Goal: Check status: Check status

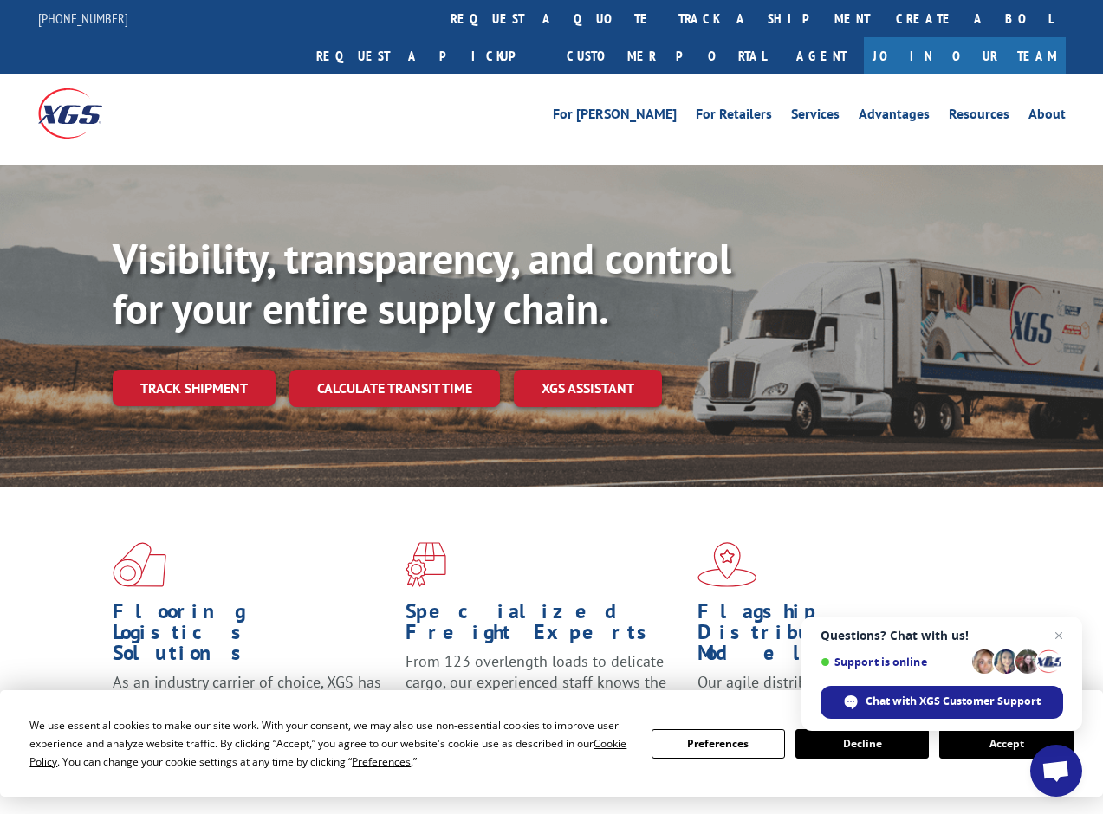
click at [987, 750] on button "Accept" at bounding box center [1005, 744] width 133 height 29
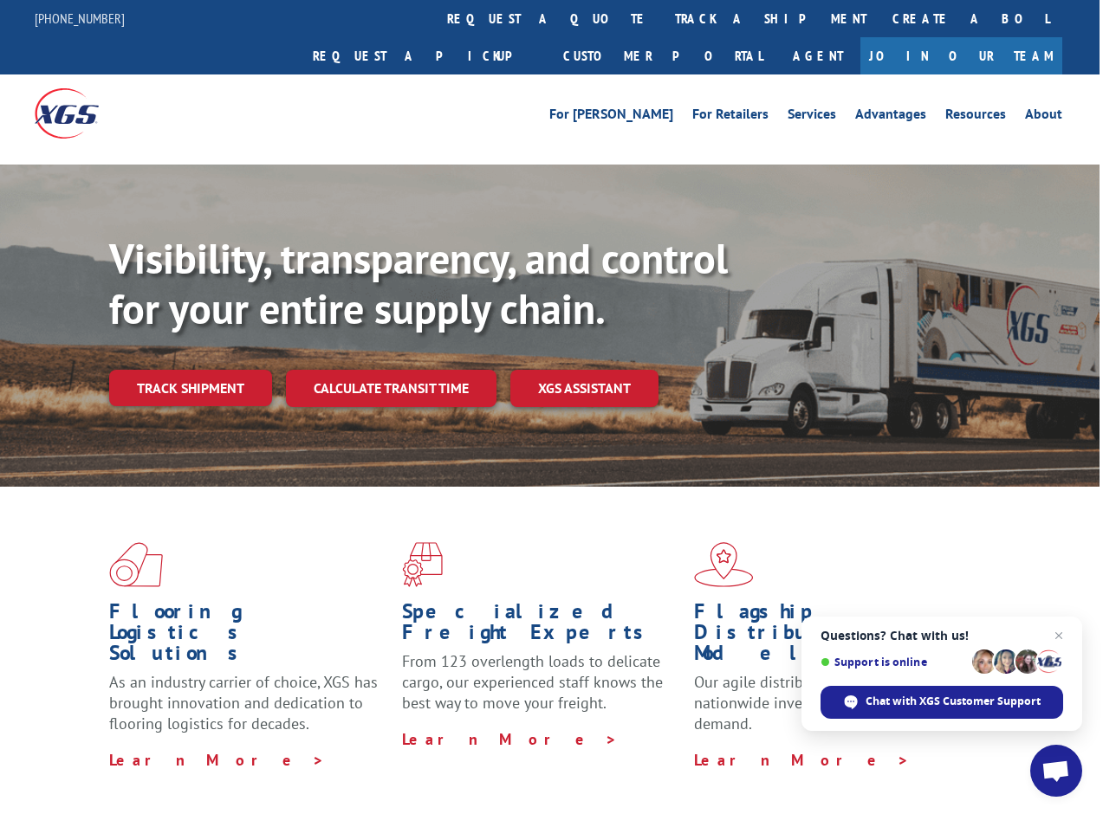
scroll to position [0, 3]
click at [165, 370] on link "Track shipment" at bounding box center [190, 388] width 163 height 36
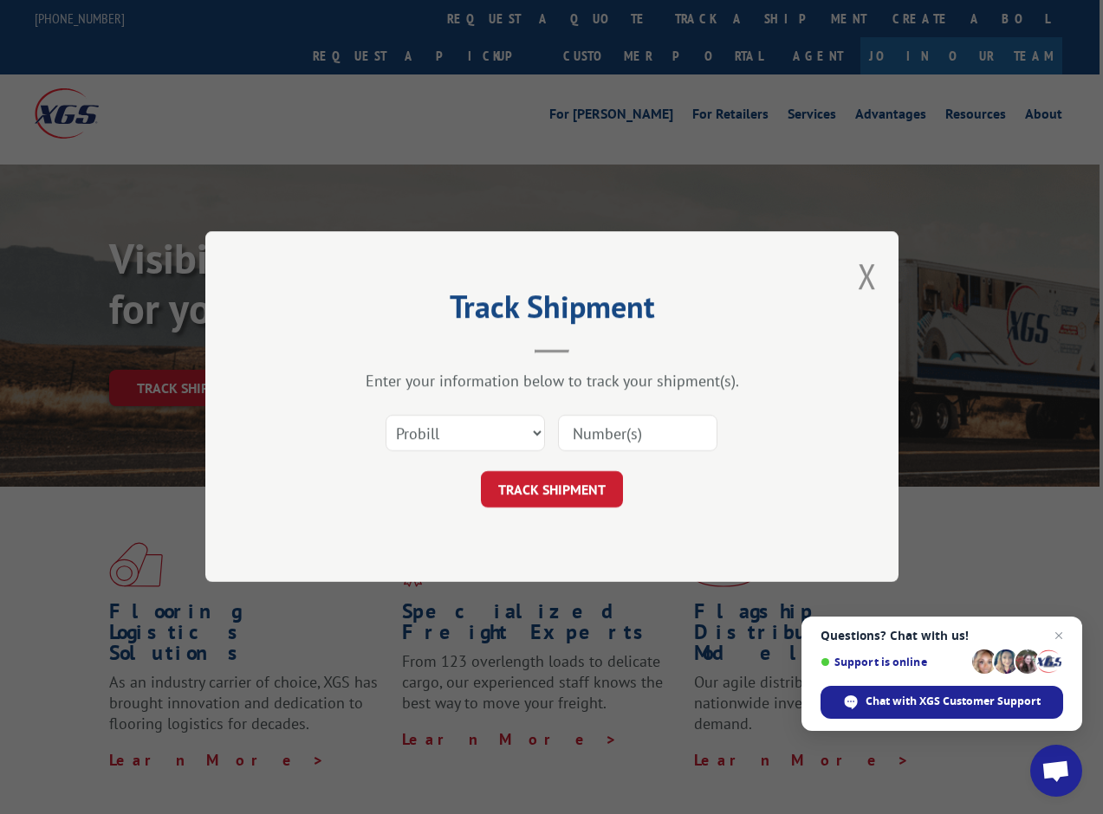
click at [522, 447] on div "Select category... Probill BOL PO" at bounding box center [465, 434] width 158 height 40
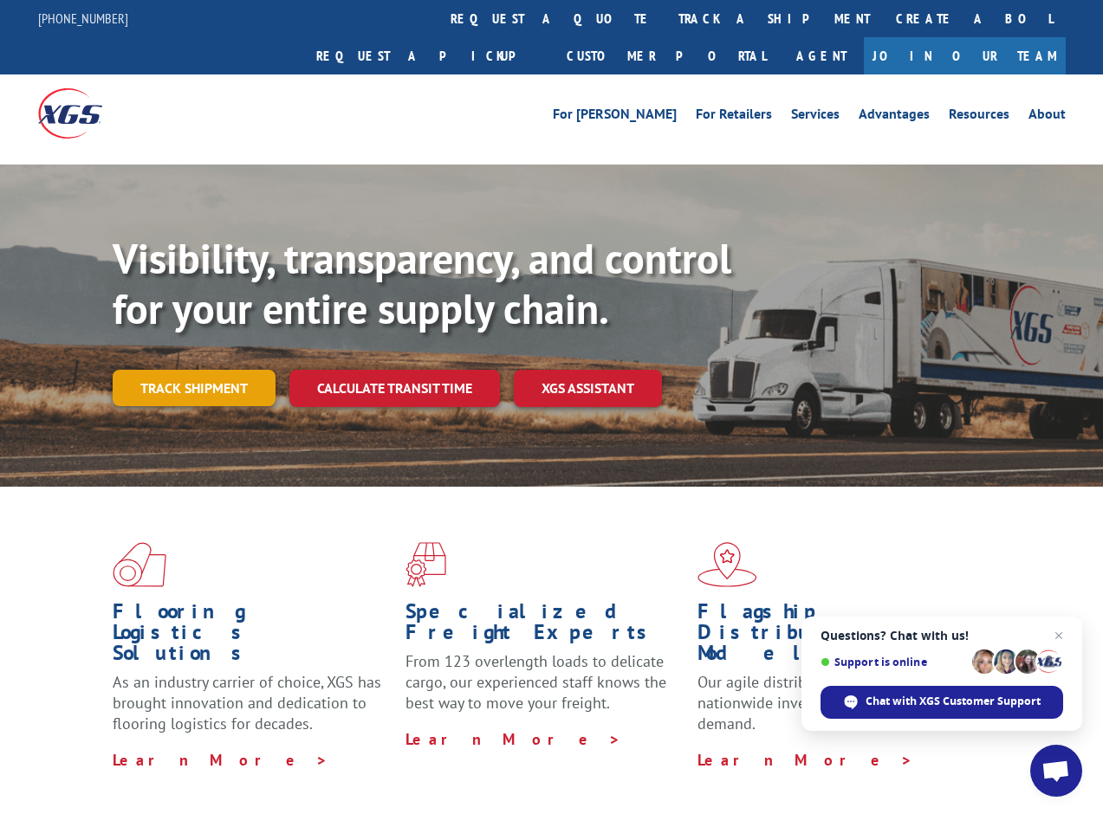
click at [167, 370] on link "Track shipment" at bounding box center [194, 388] width 163 height 36
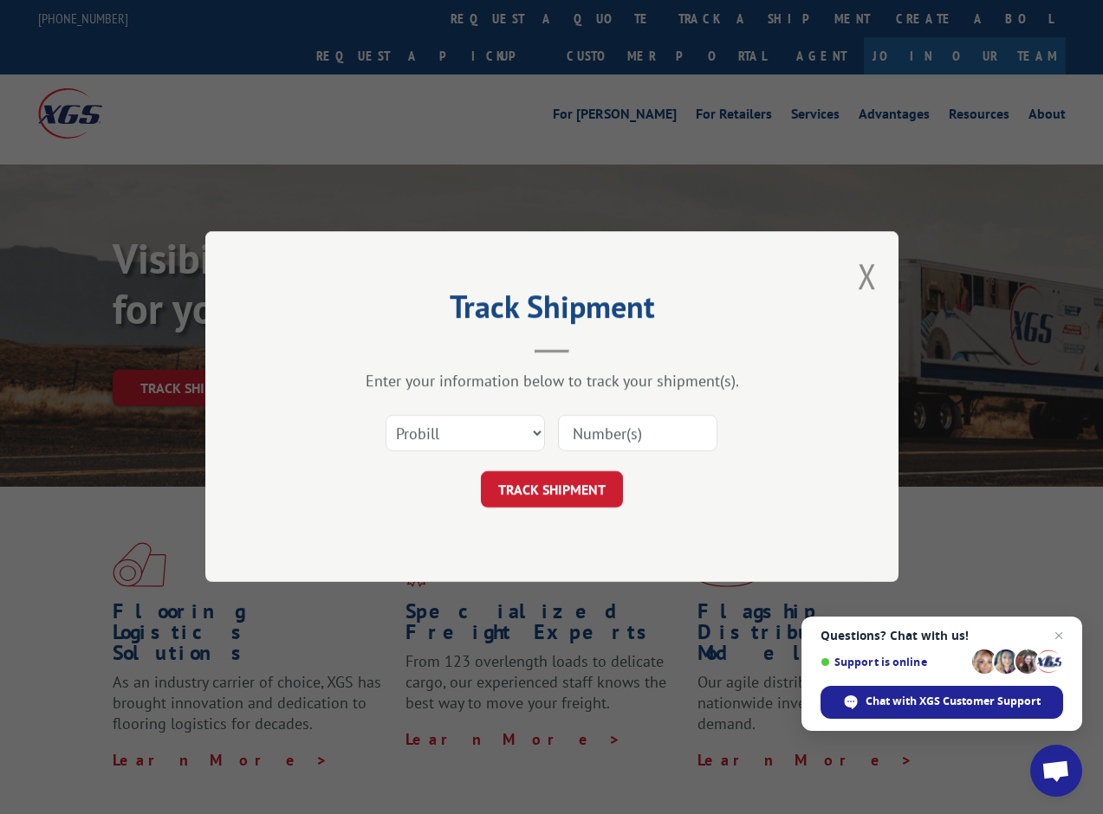
click at [595, 441] on input at bounding box center [637, 434] width 159 height 36
type input "17402287"
click at [551, 490] on button "TRACK SHIPMENT" at bounding box center [552, 490] width 142 height 36
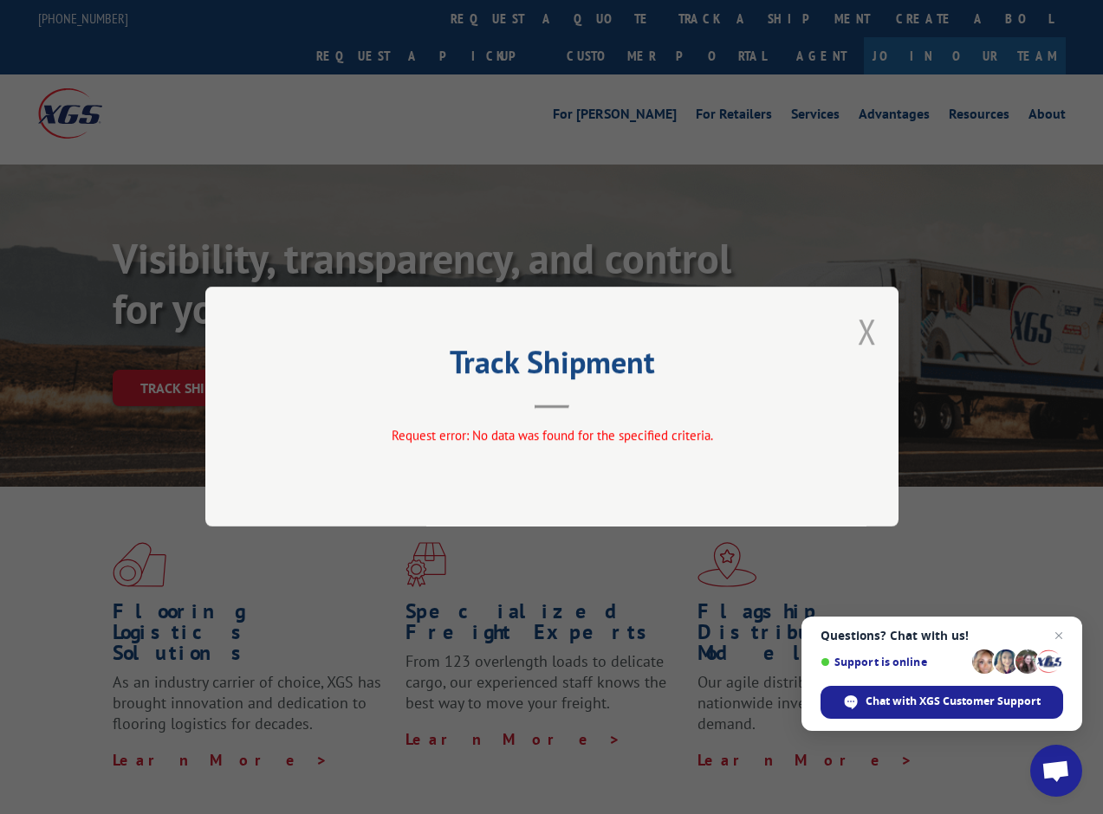
click at [868, 337] on button "Close modal" at bounding box center [867, 331] width 19 height 46
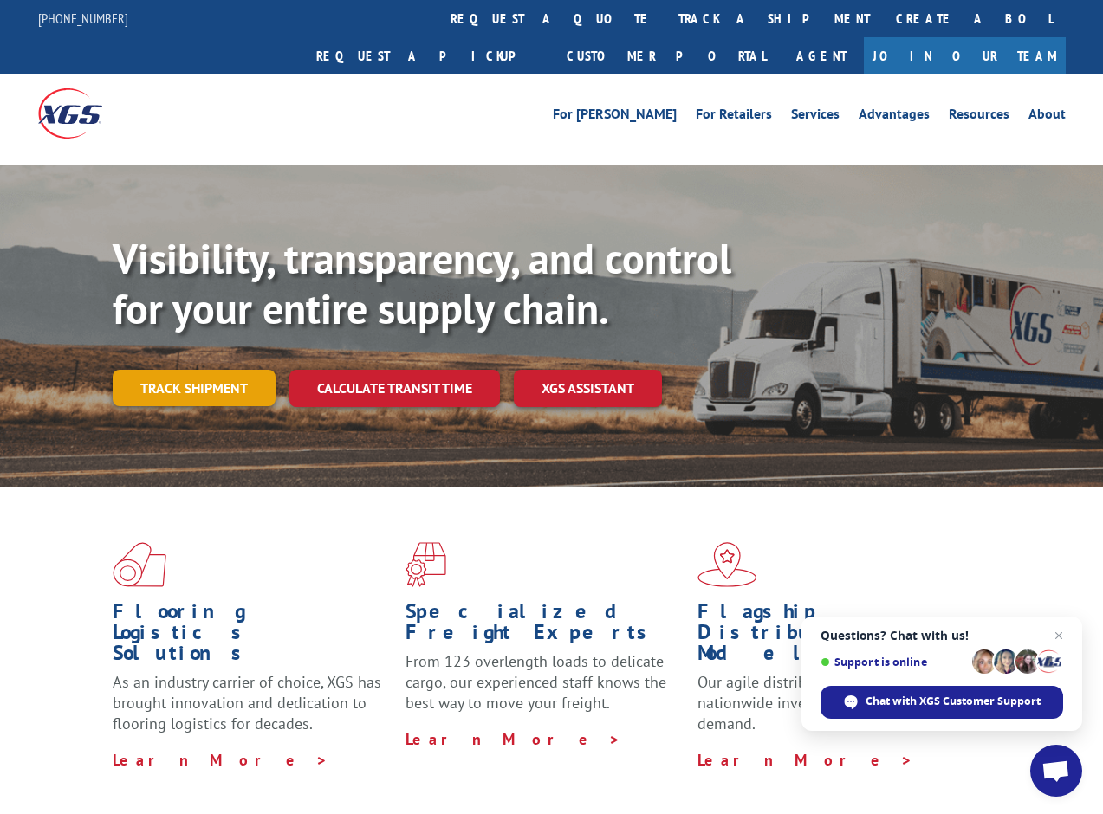
click at [174, 370] on link "Track shipment" at bounding box center [194, 388] width 163 height 36
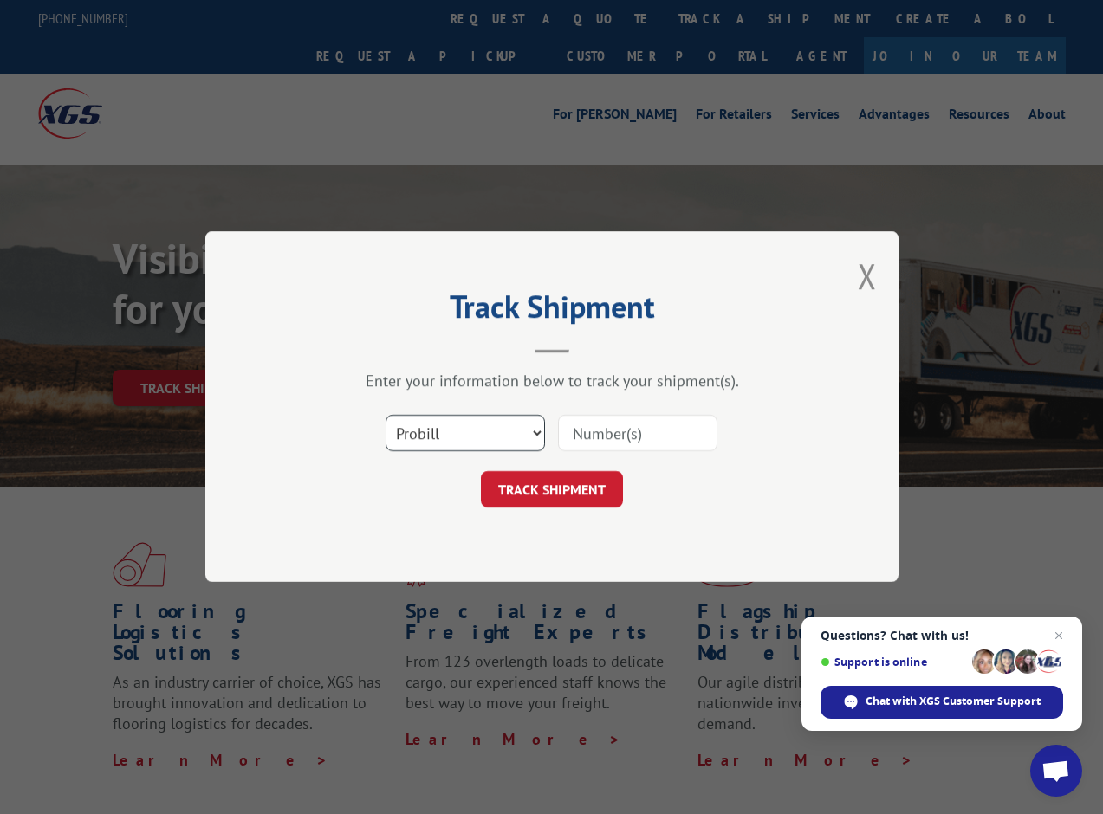
select select "bol"
click at [587, 424] on input at bounding box center [637, 434] width 159 height 36
type input "17402287"
click at [584, 489] on button "TRACK SHIPMENT" at bounding box center [552, 490] width 142 height 36
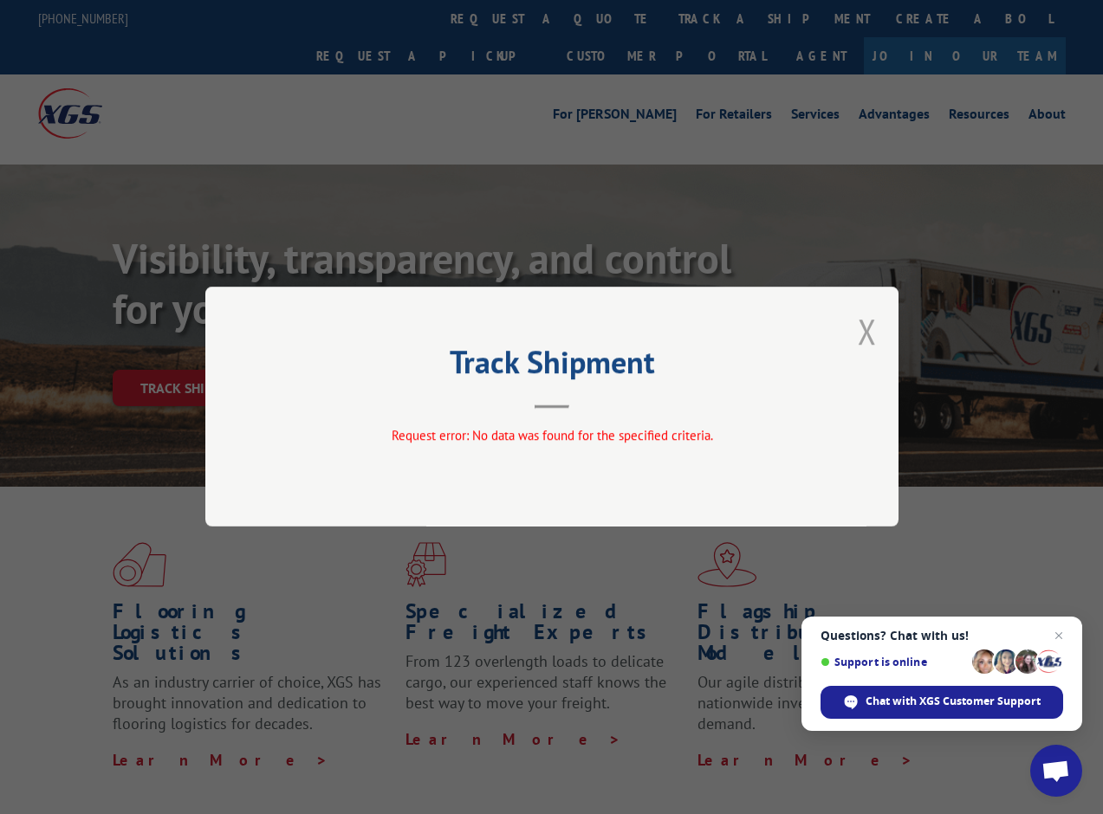
click at [869, 328] on button "Close modal" at bounding box center [867, 331] width 19 height 46
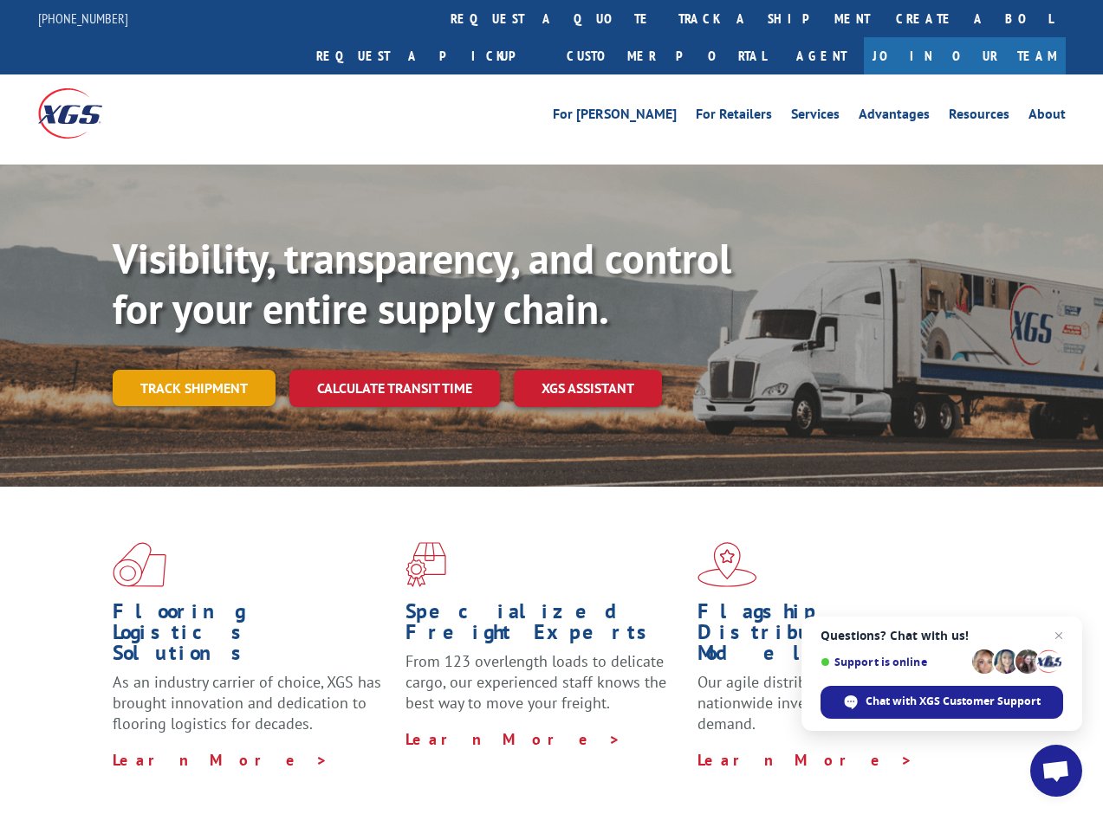
click at [217, 370] on link "Track shipment" at bounding box center [194, 388] width 163 height 36
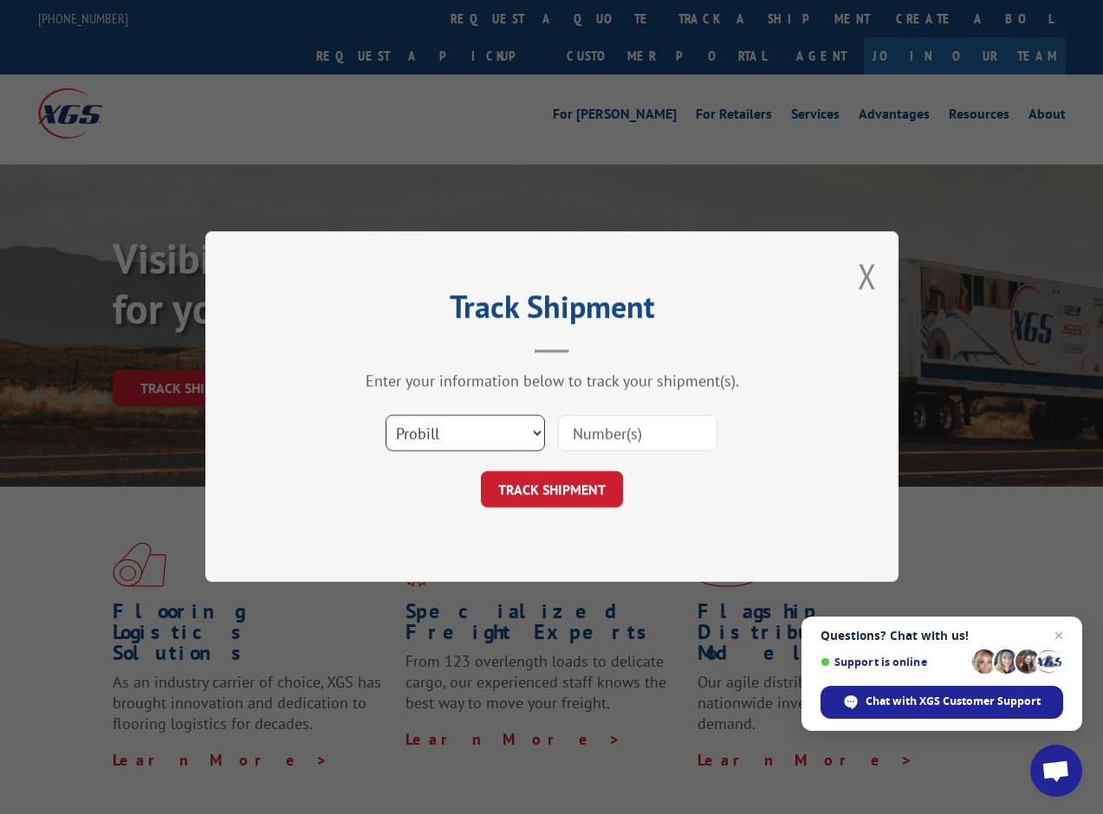
select select "po"
click at [578, 438] on input at bounding box center [637, 434] width 159 height 36
type input "17402287"
click at [599, 486] on button "TRACK SHIPMENT" at bounding box center [552, 490] width 142 height 36
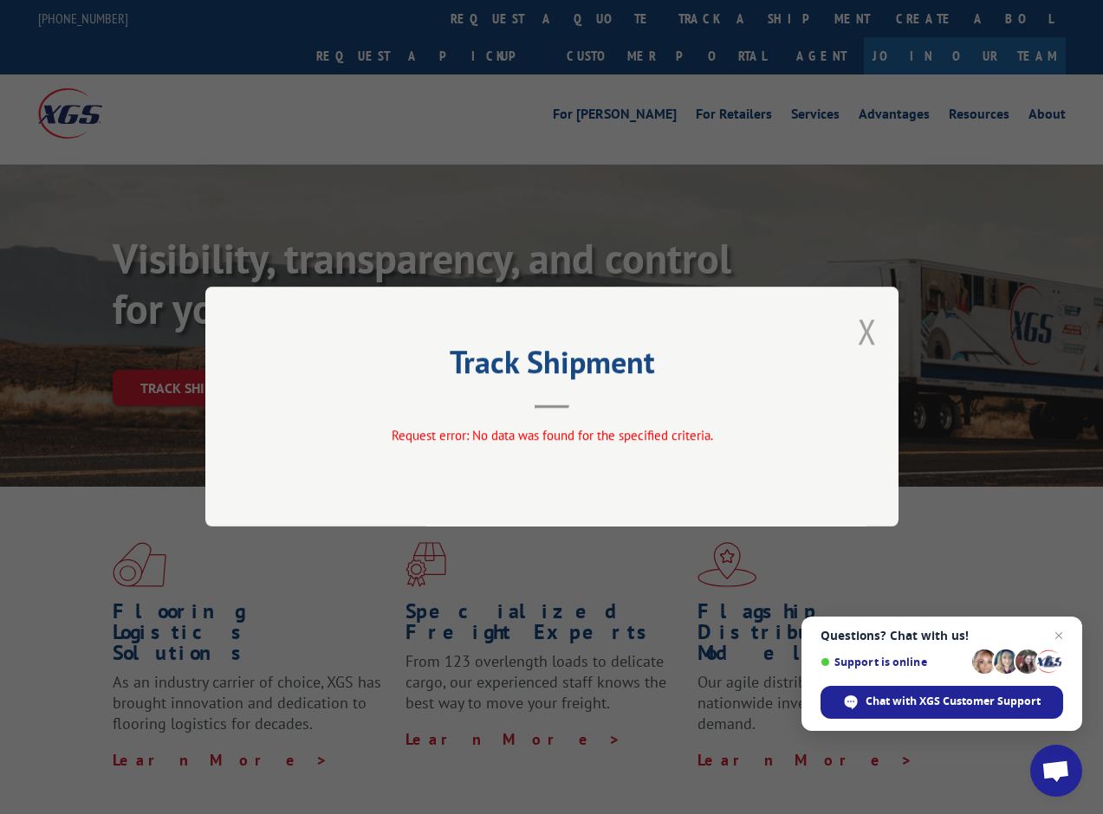
click at [868, 334] on button "Close modal" at bounding box center [867, 331] width 19 height 46
